Goal: Information Seeking & Learning: Learn about a topic

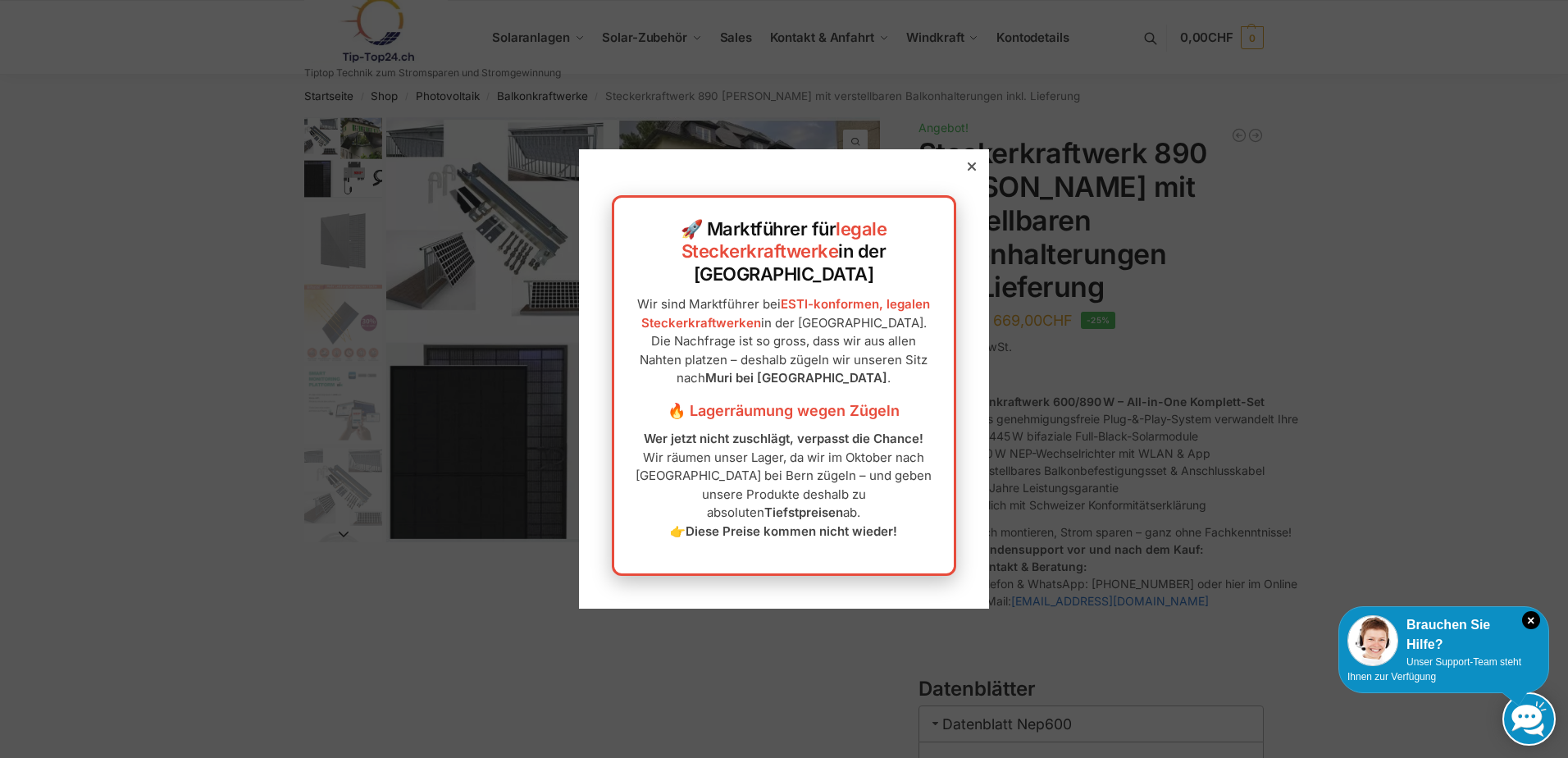
click at [964, 174] on div at bounding box center [971, 166] width 15 height 15
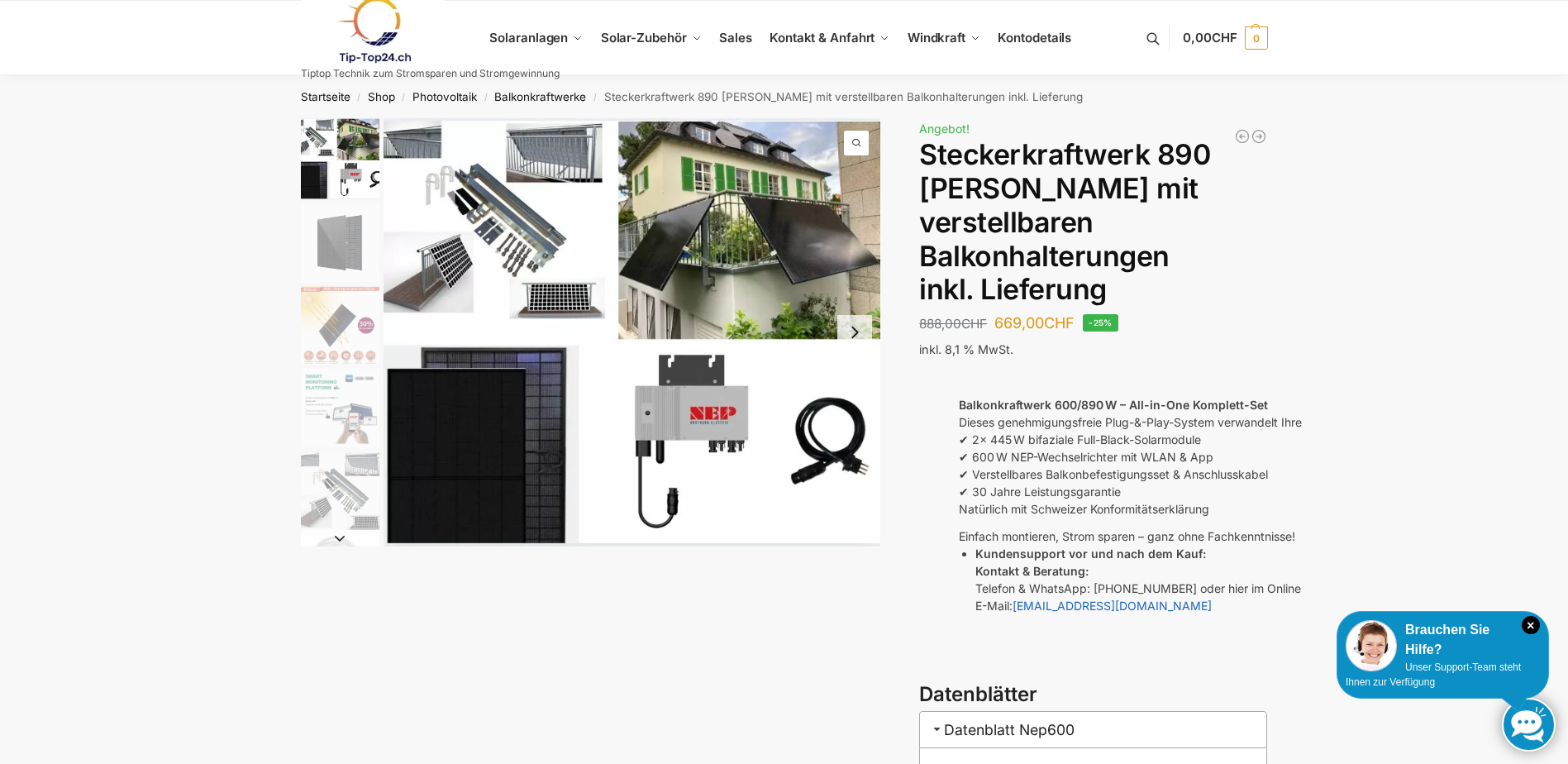
click at [341, 449] on li "5 / 10" at bounding box center [338, 490] width 83 height 83
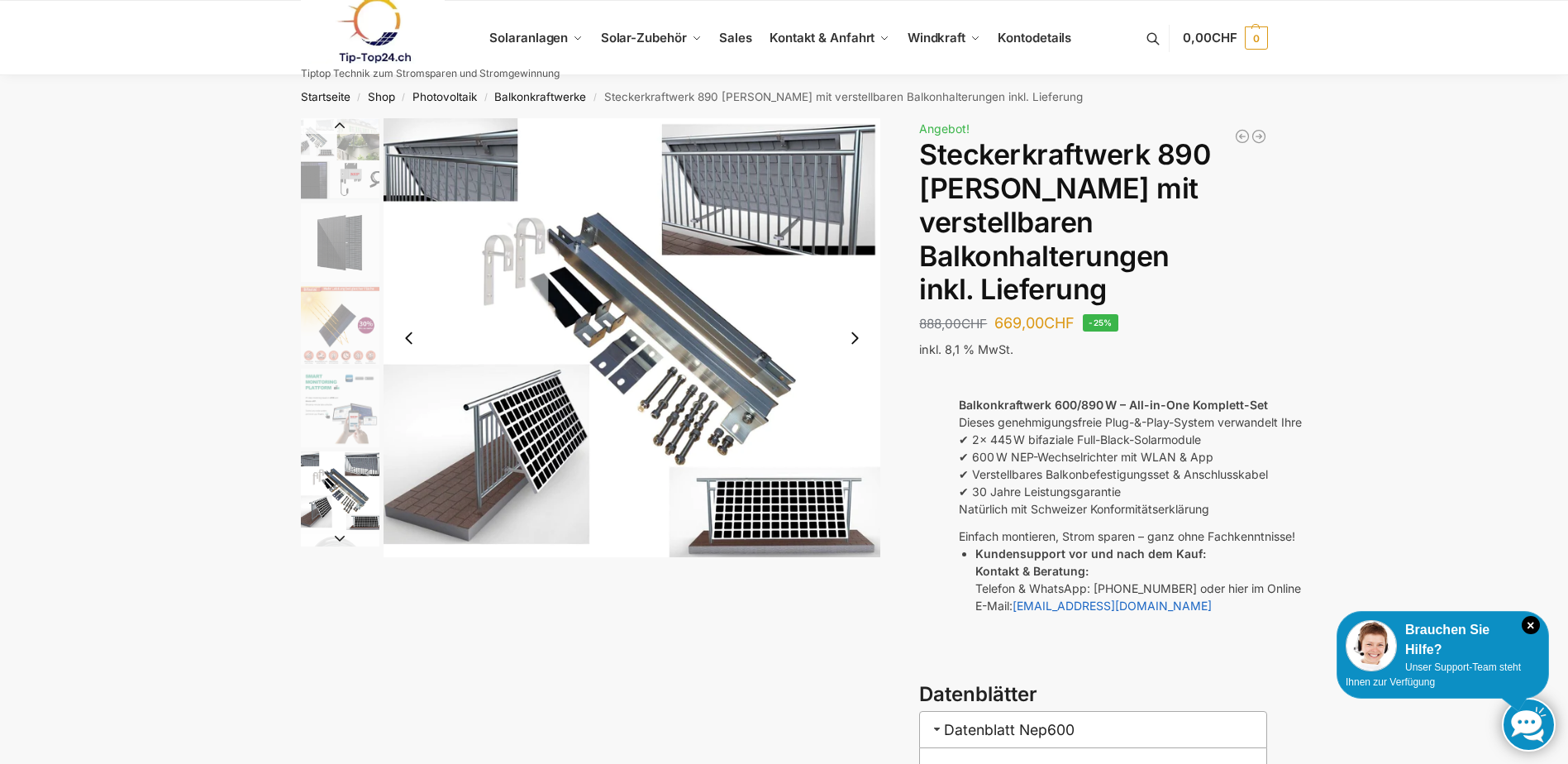
click at [336, 484] on img "5 / 10" at bounding box center [339, 490] width 78 height 78
click at [856, 340] on button "Next slide" at bounding box center [854, 338] width 34 height 34
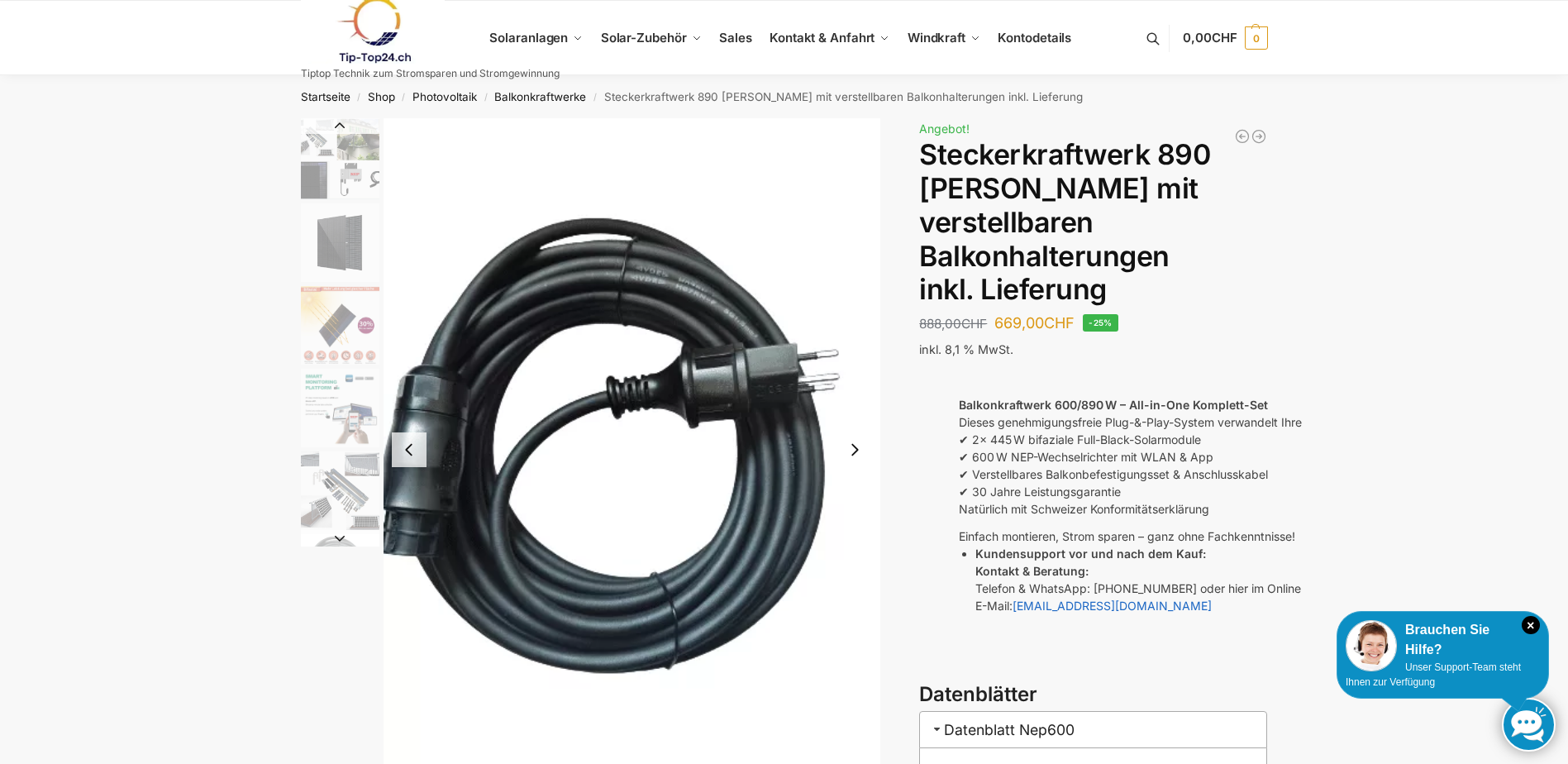
click at [856, 340] on img "6 / 10" at bounding box center [632, 449] width 498 height 663
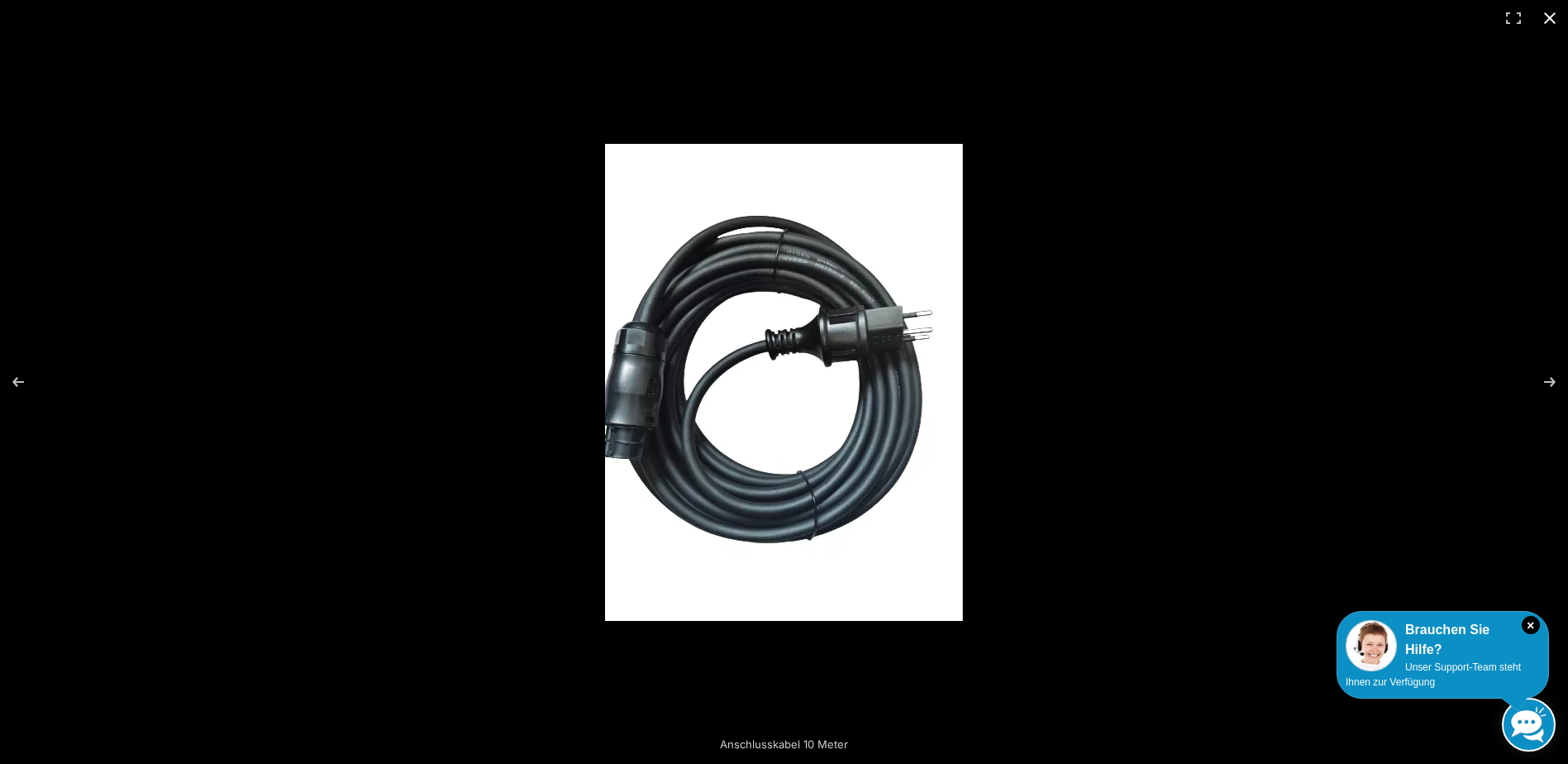
click at [1555, 19] on button "Close (Esc)" at bounding box center [1550, 18] width 36 height 36
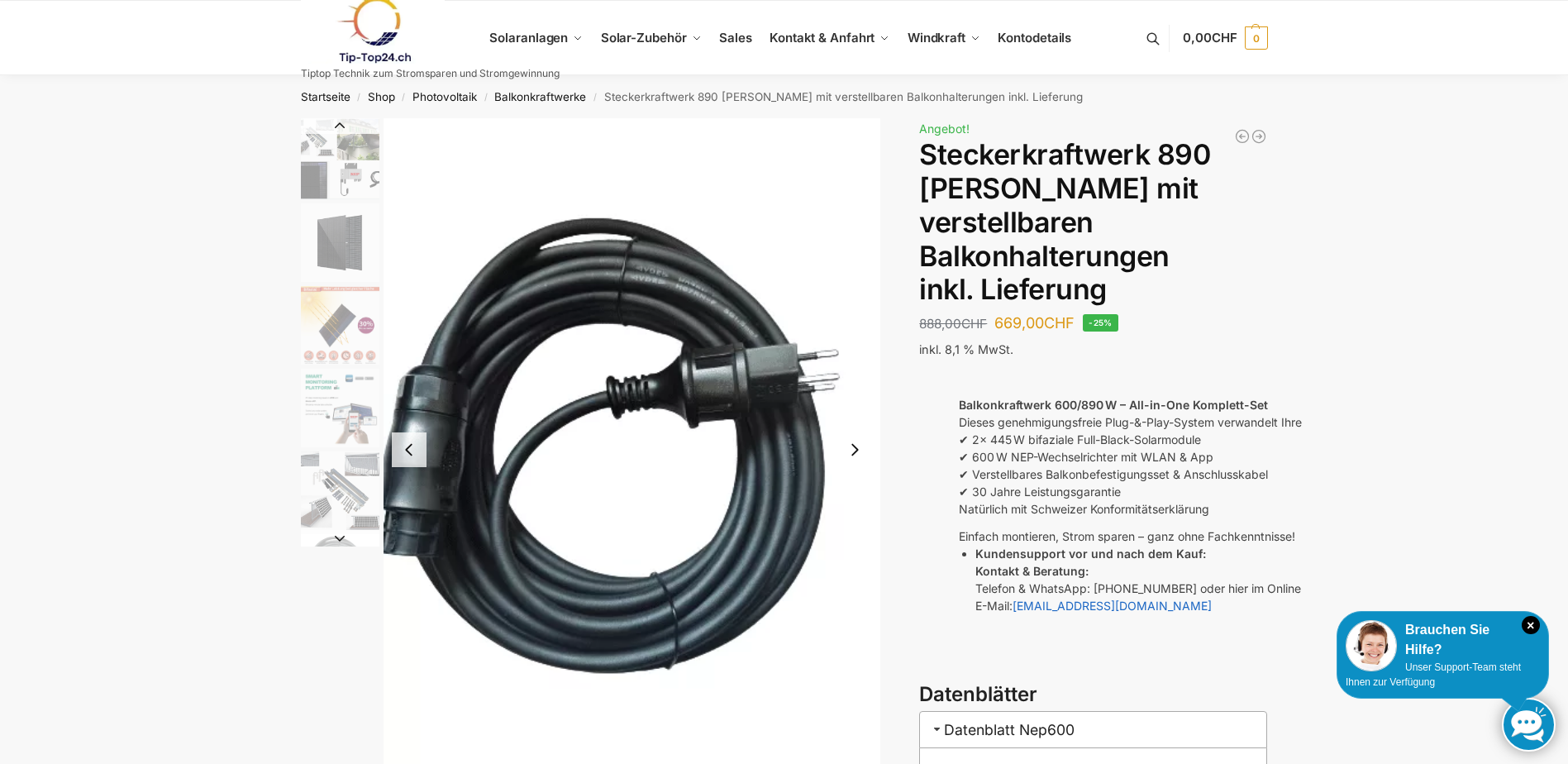
click at [856, 447] on button "Next slide" at bounding box center [854, 449] width 34 height 34
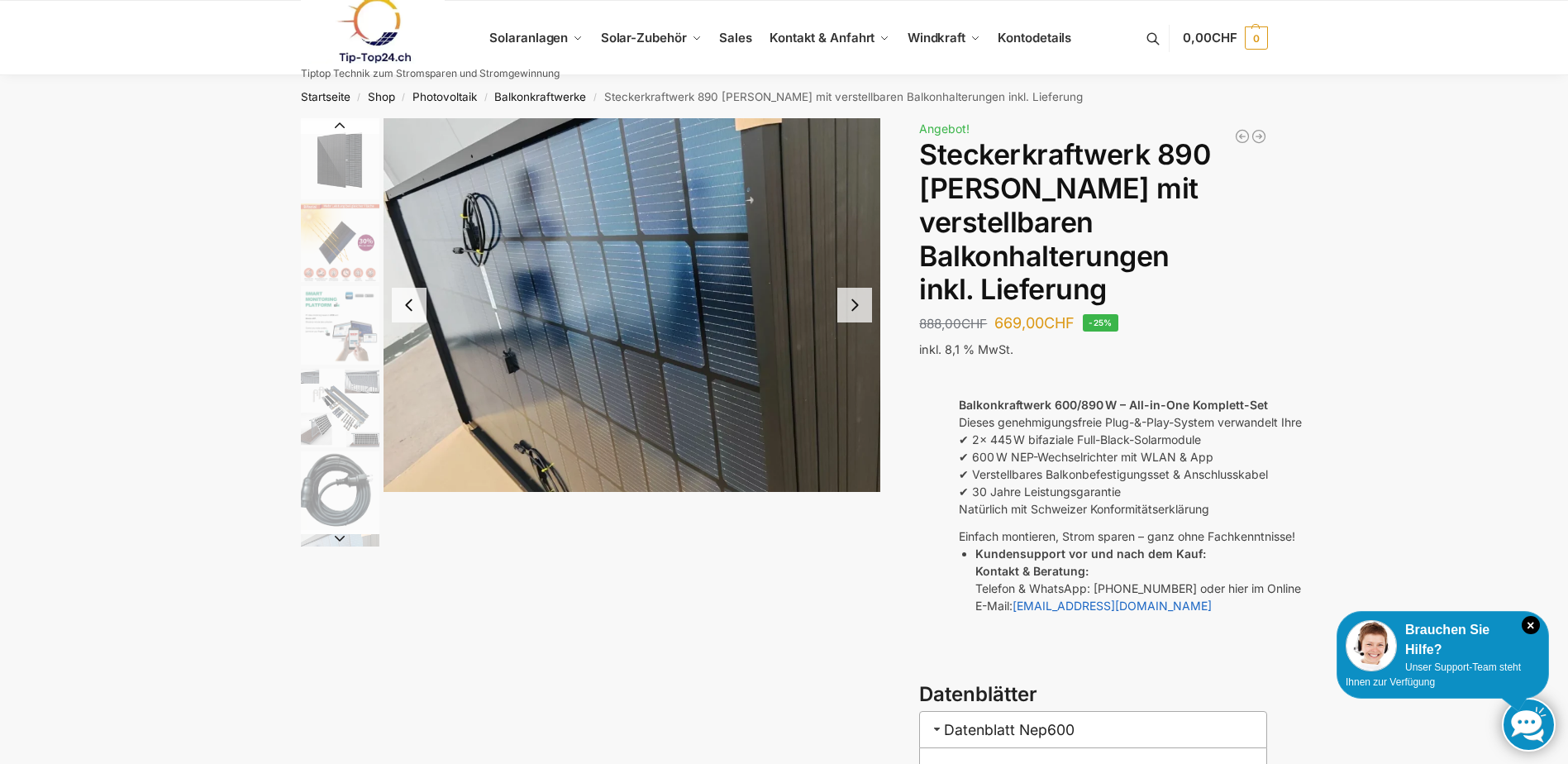
click at [863, 309] on button "Next slide" at bounding box center [854, 304] width 34 height 34
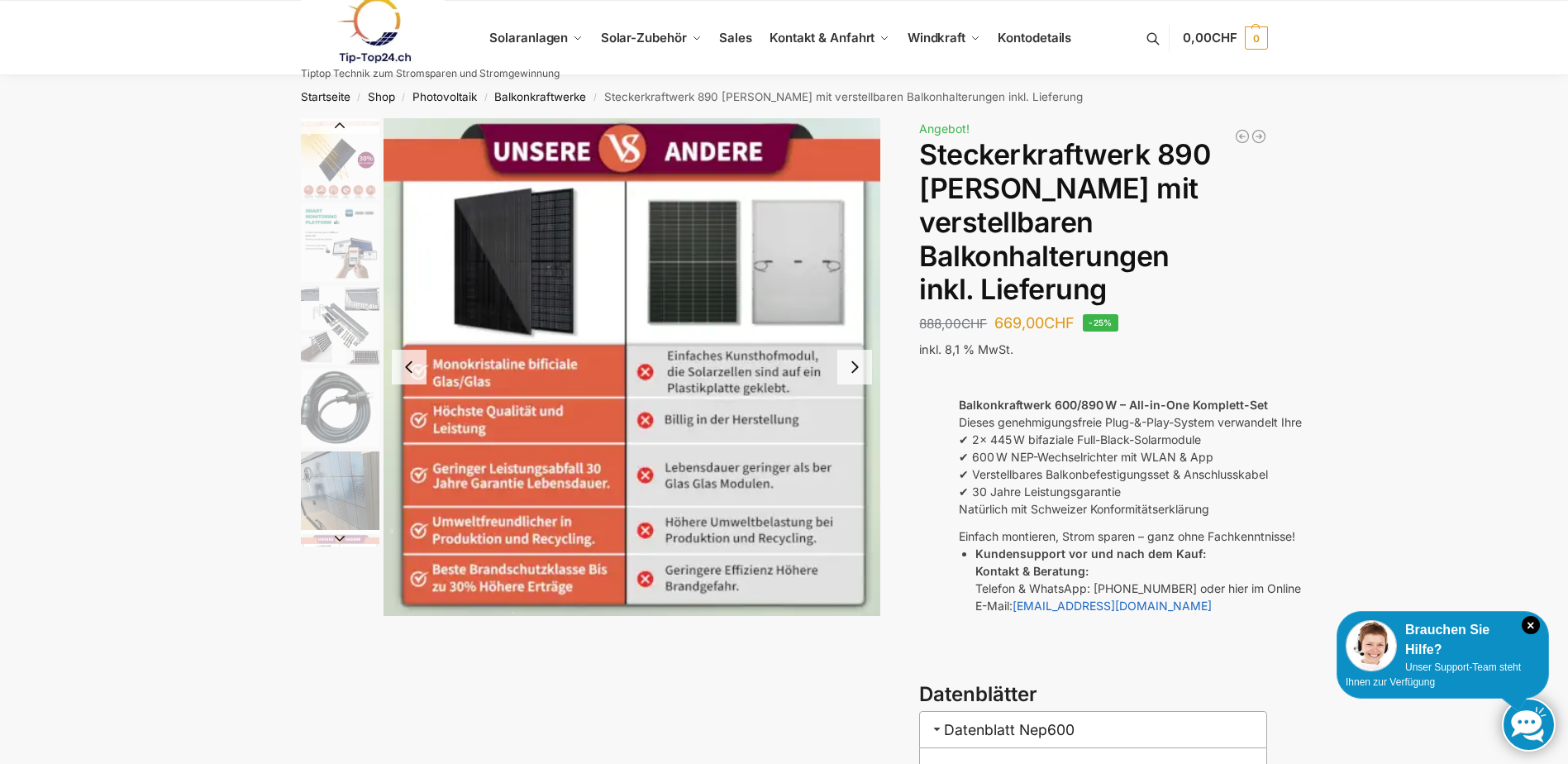
click at [852, 371] on button "Next slide" at bounding box center [854, 367] width 34 height 34
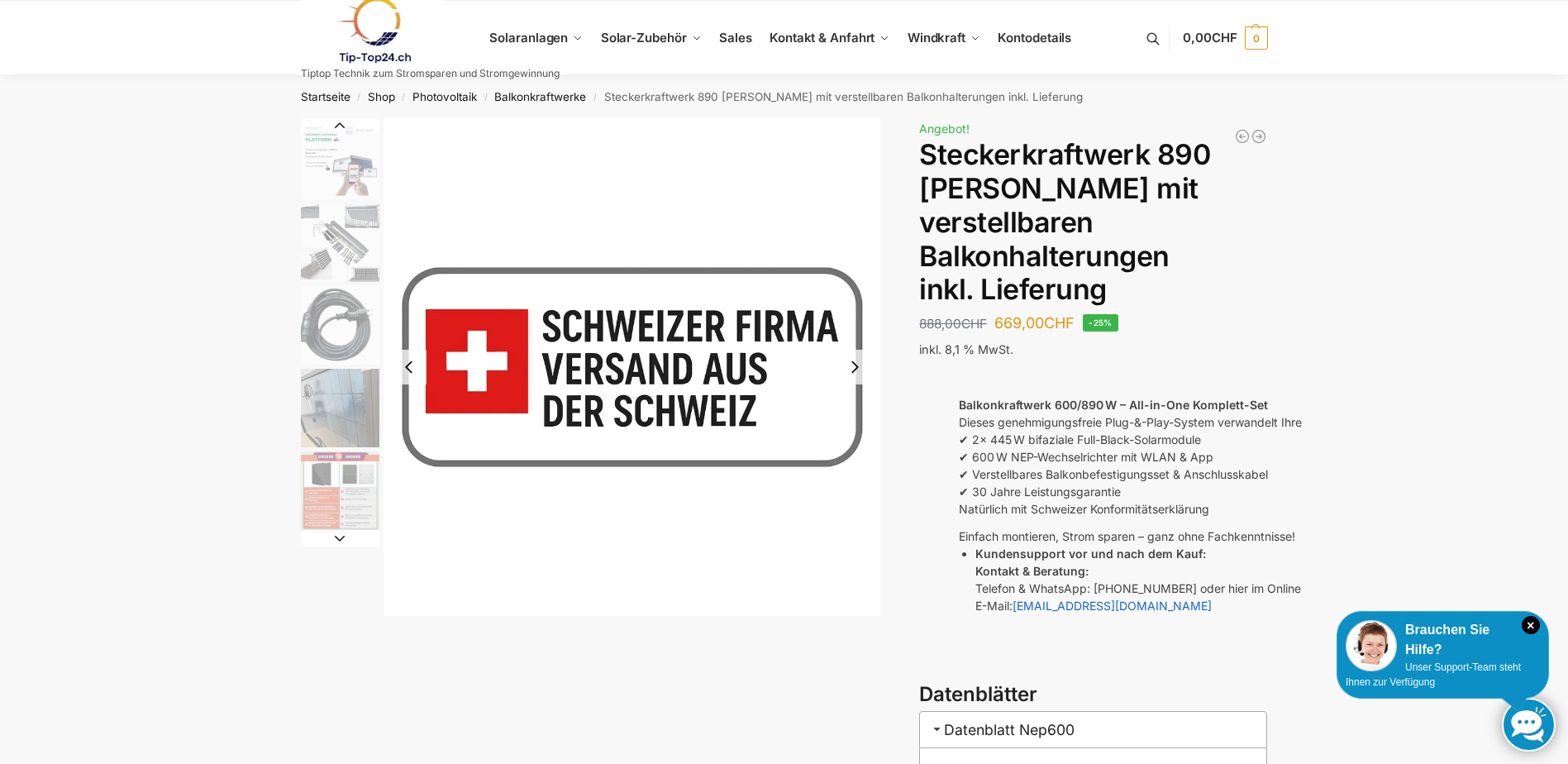
click at [852, 371] on button "Next slide" at bounding box center [854, 367] width 34 height 34
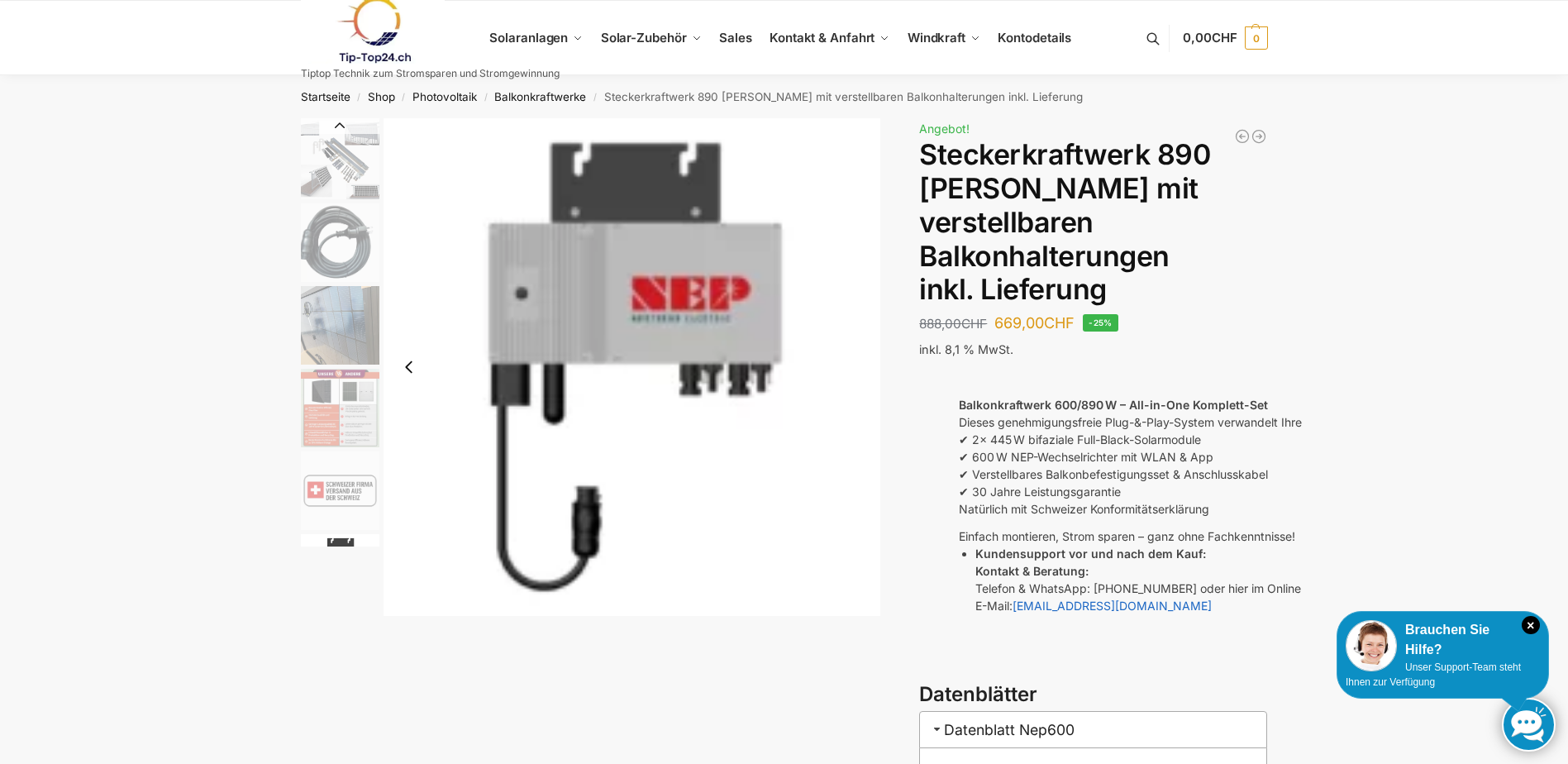
click at [911, 471] on div "Anschlusskabel 10 Meter Beschreibung Zusätzliche Informationen 888,00 CHF Urspr…" at bounding box center [784, 573] width 1037 height 911
click at [364, 363] on img "7 / 10" at bounding box center [339, 324] width 78 height 78
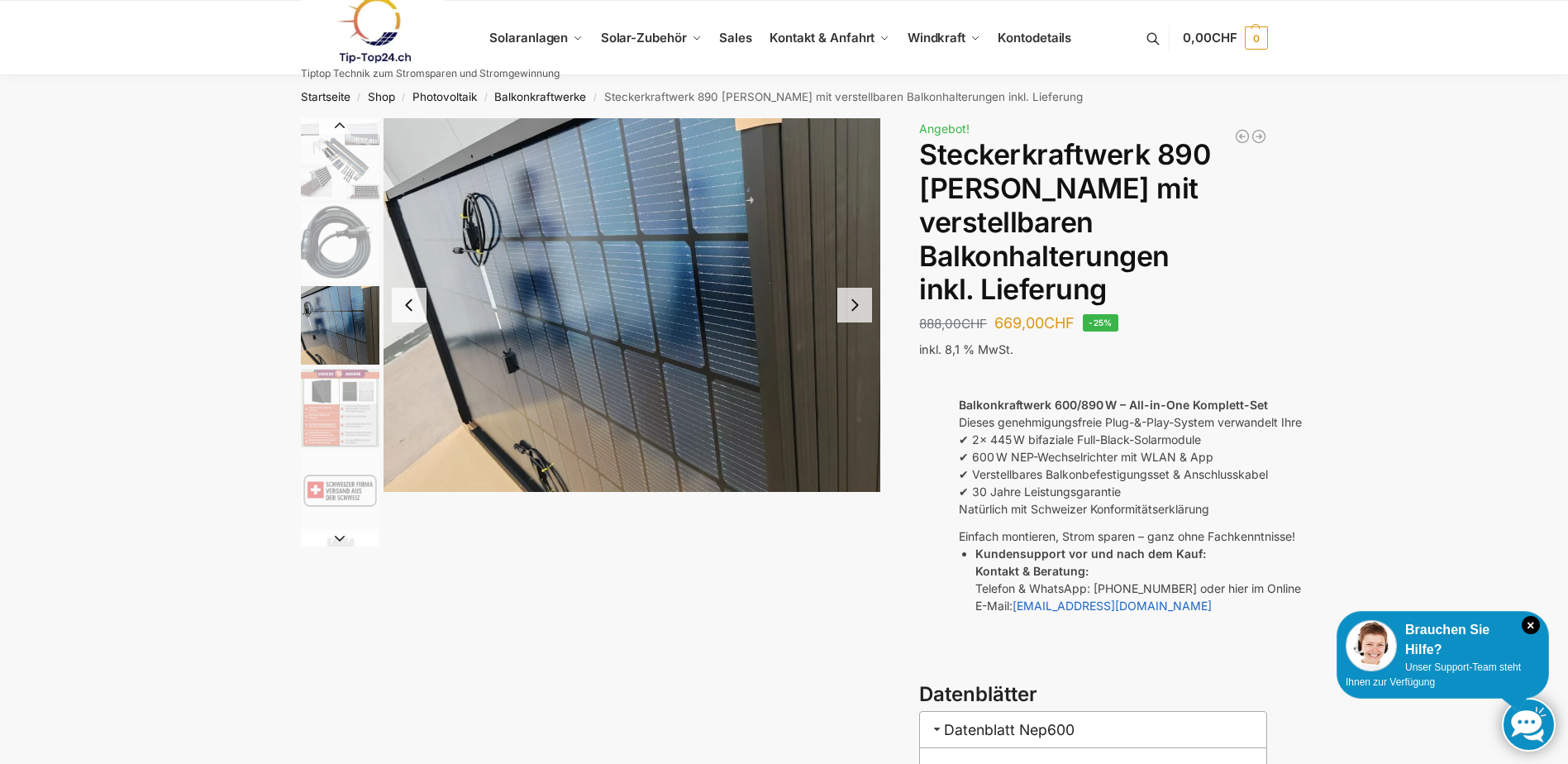
click at [338, 145] on img "5 / 10" at bounding box center [339, 159] width 78 height 78
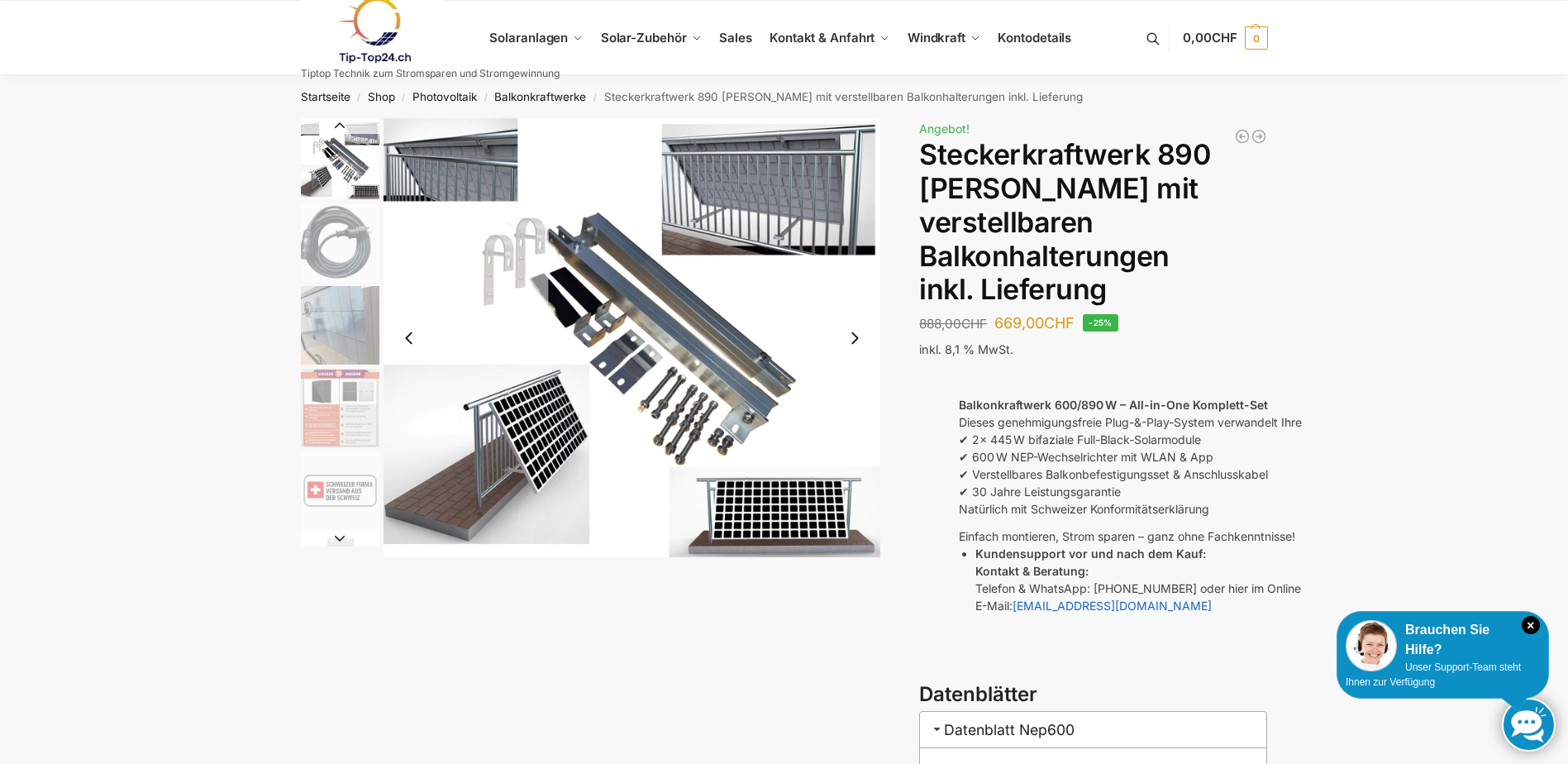
click at [339, 538] on button "Next slide" at bounding box center [339, 538] width 78 height 17
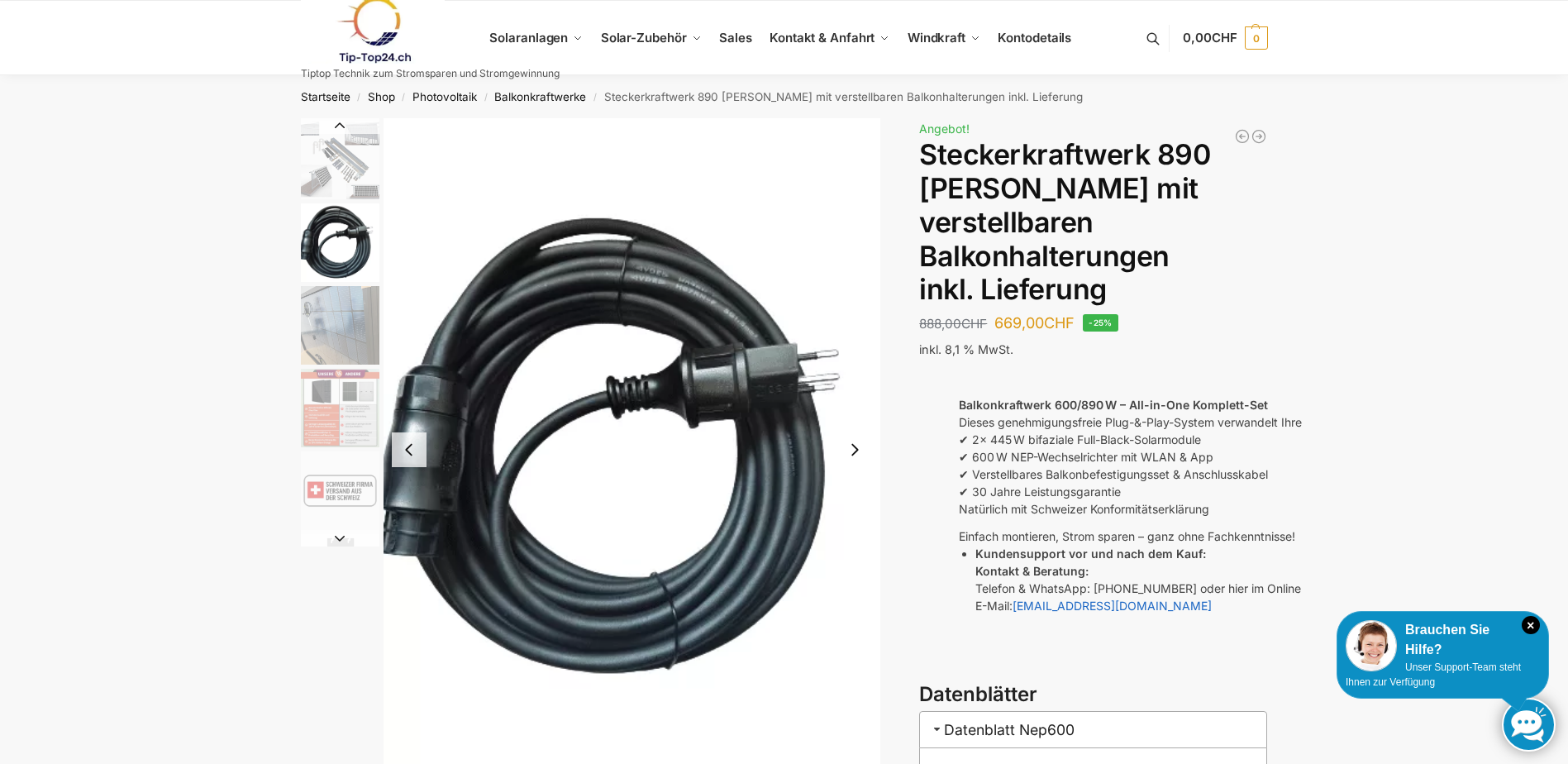
click at [339, 538] on button "Next slide" at bounding box center [339, 538] width 78 height 17
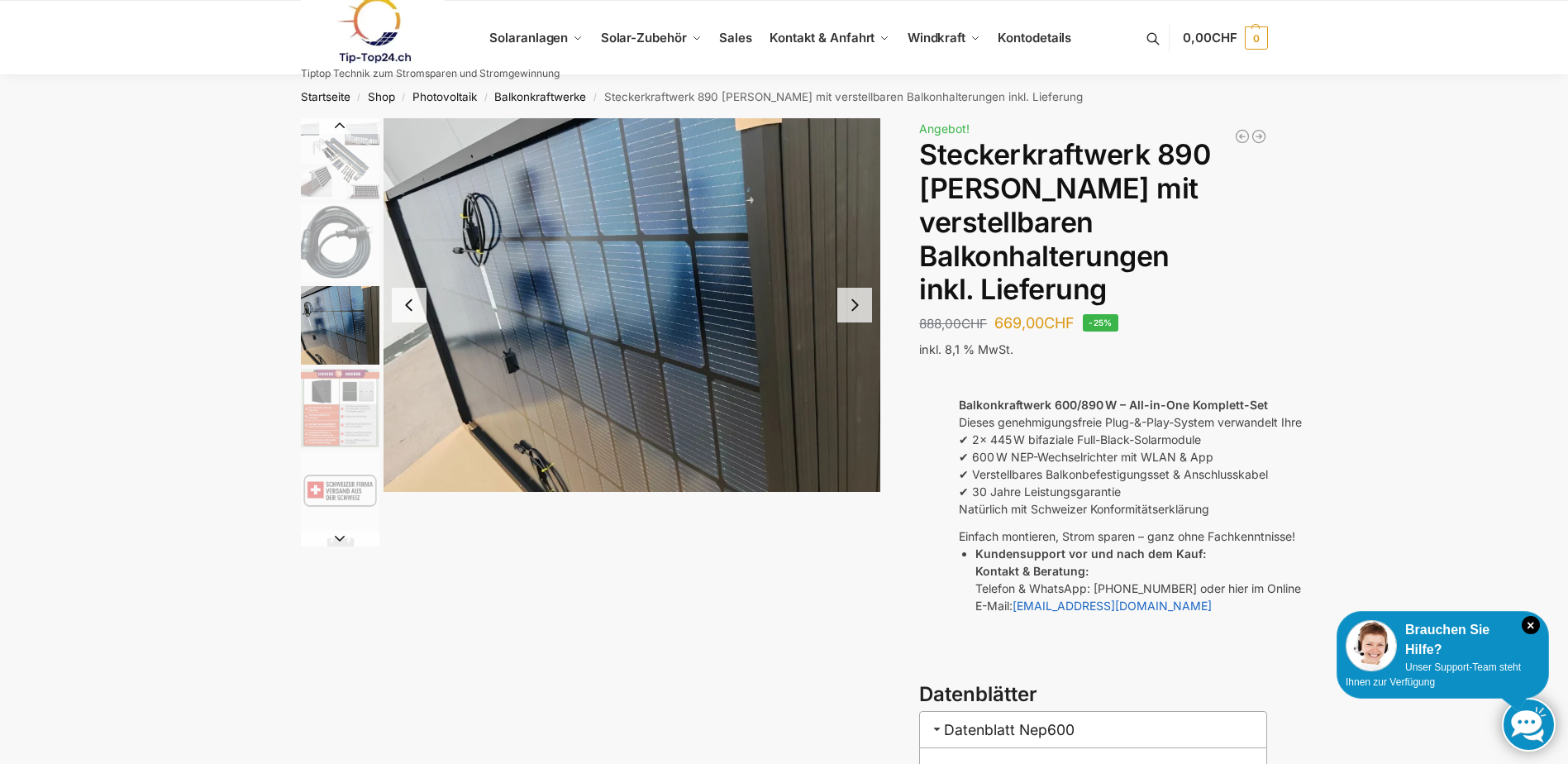
click at [339, 538] on button "Next slide" at bounding box center [339, 538] width 78 height 17
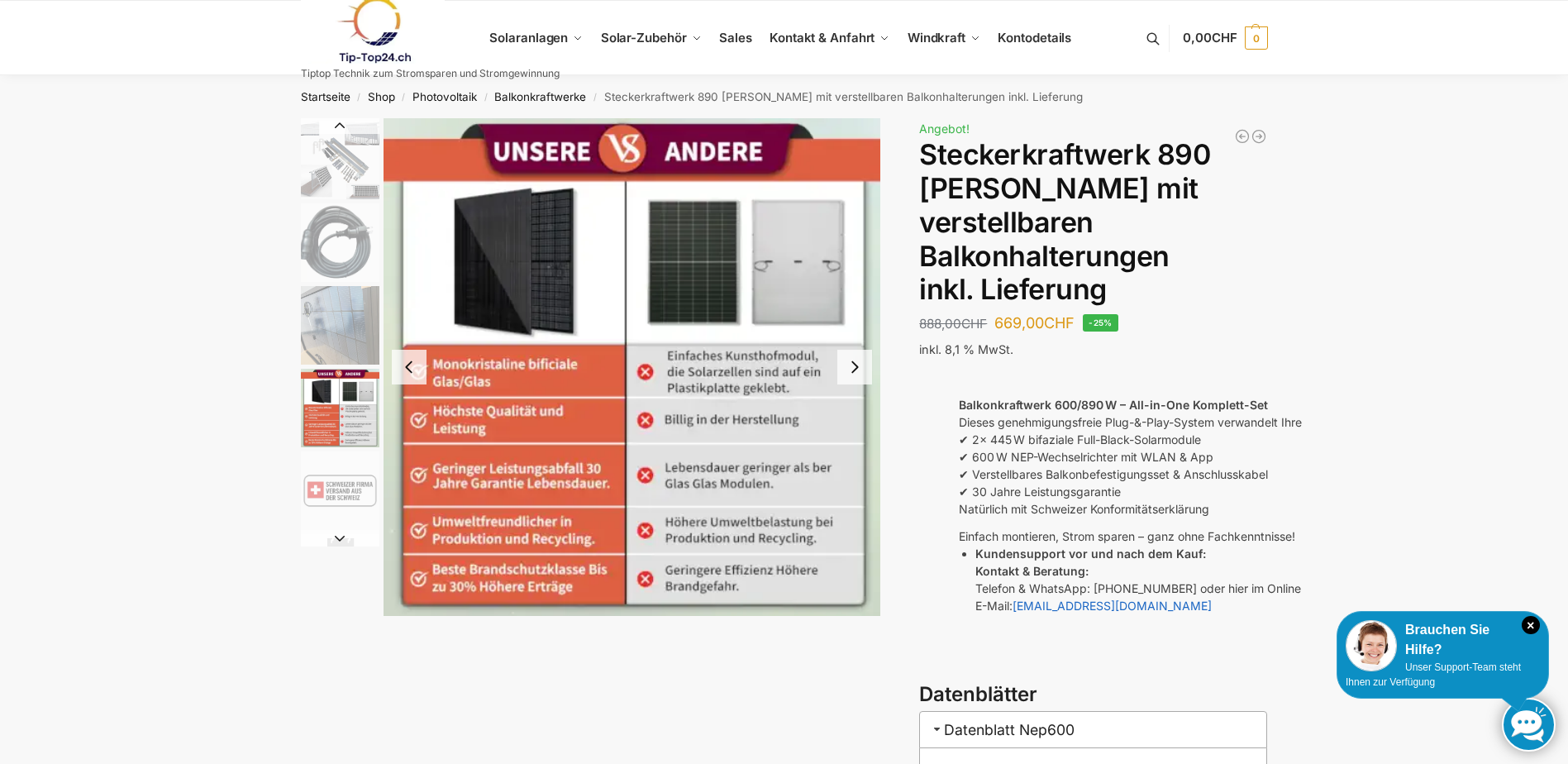
click at [339, 538] on button "Next slide" at bounding box center [339, 538] width 78 height 17
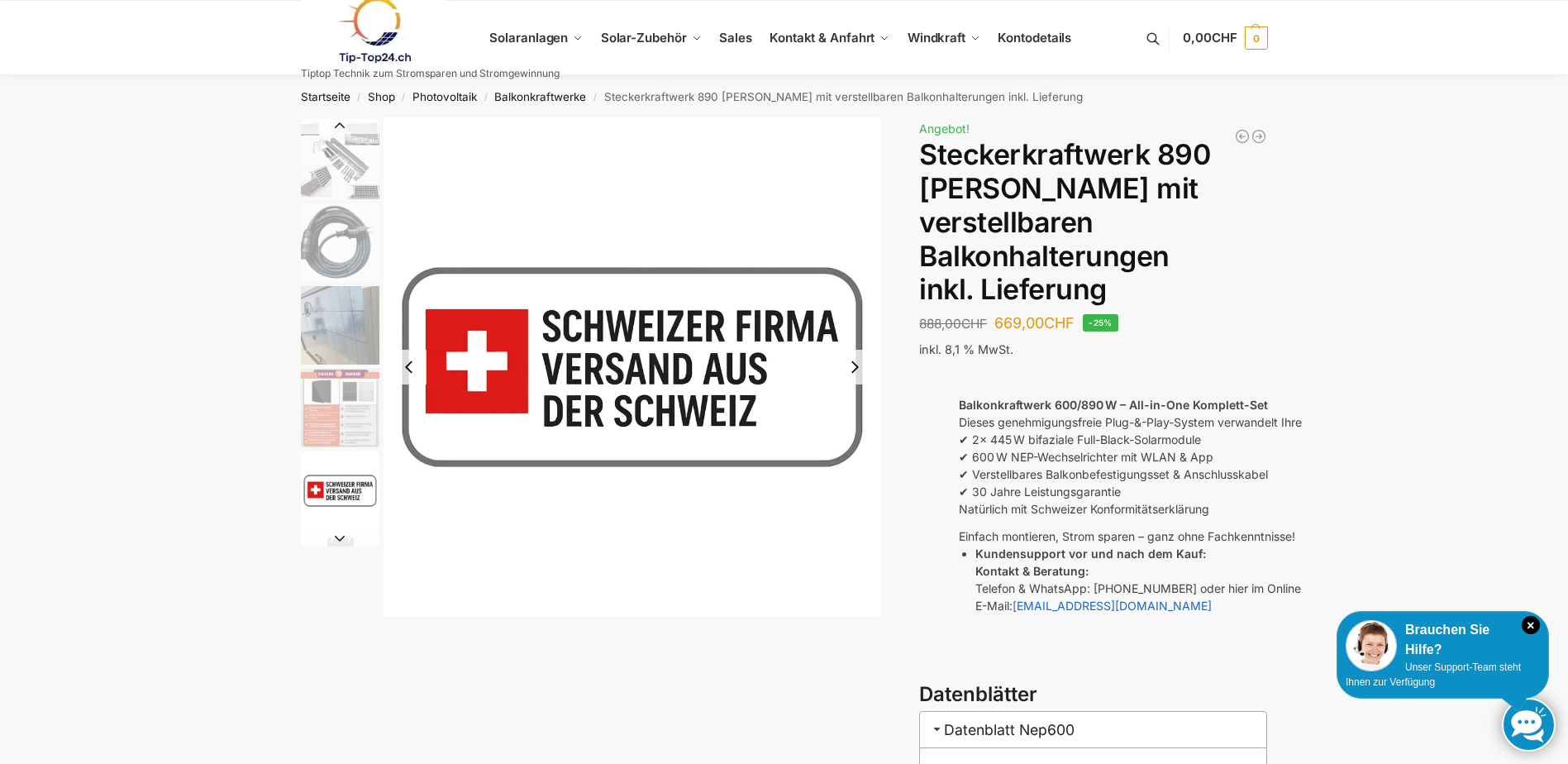
click at [339, 538] on button "Next slide" at bounding box center [339, 538] width 78 height 17
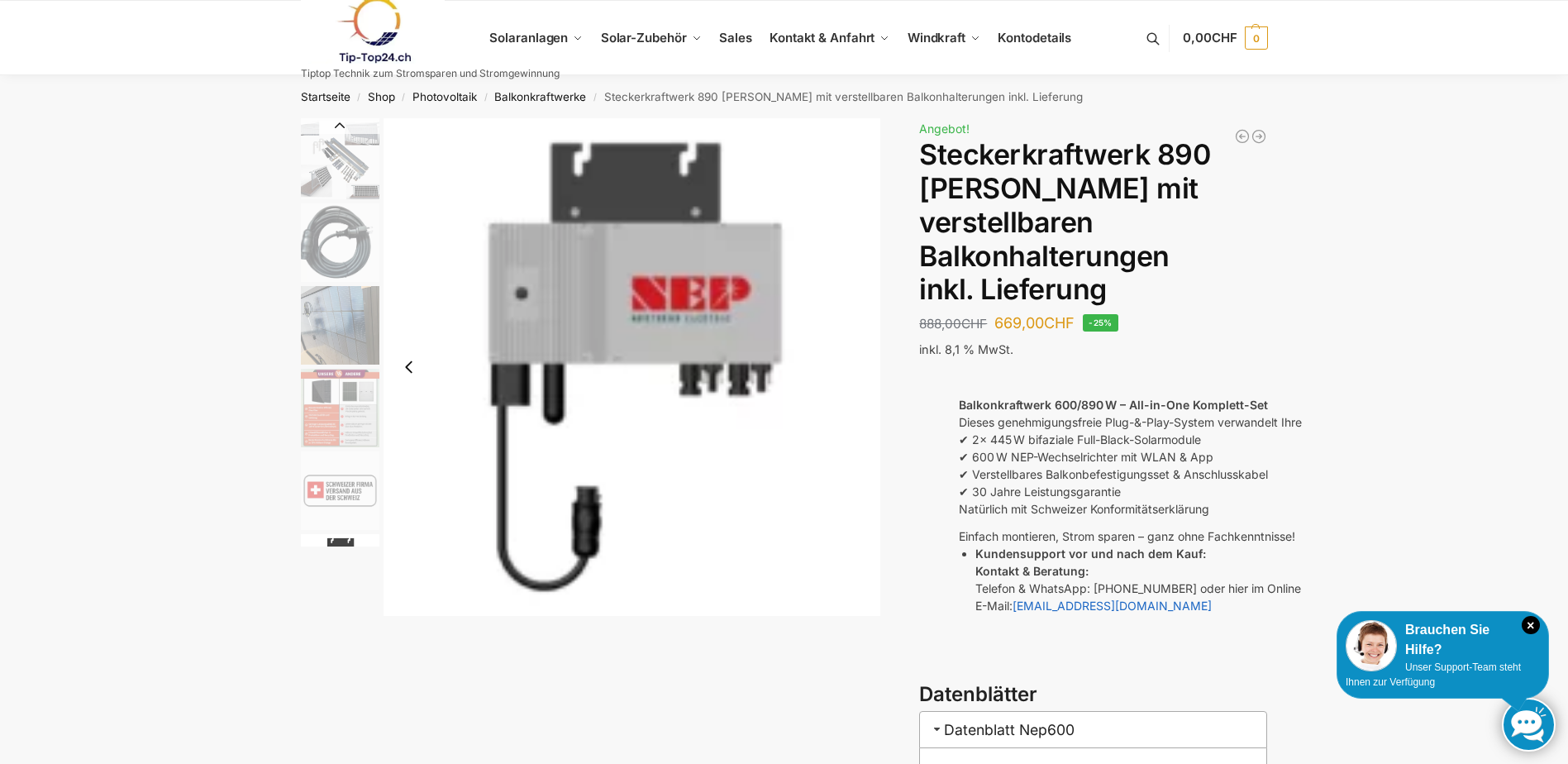
click at [339, 538] on img "10 / 10" at bounding box center [339, 572] width 78 height 78
